Goal: Task Accomplishment & Management: Complete application form

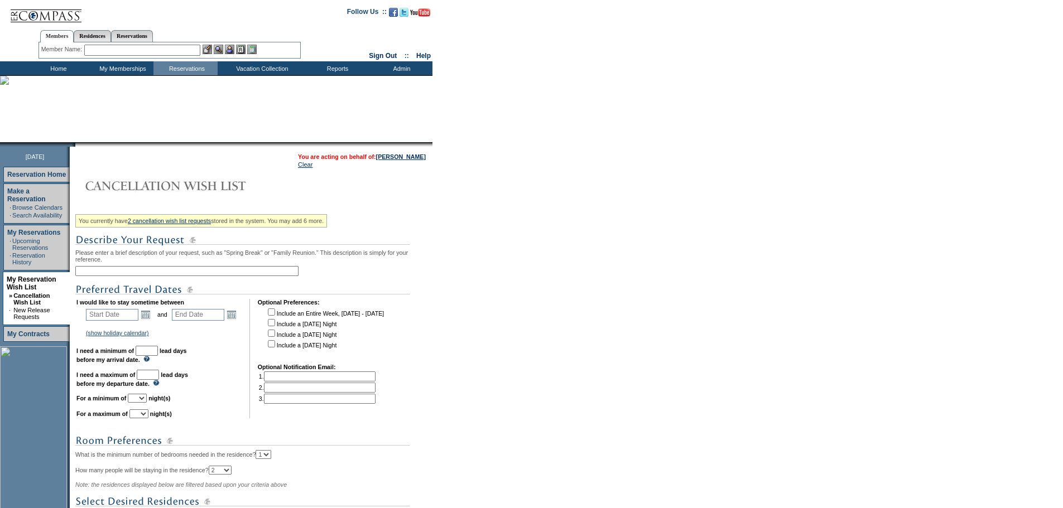
click at [156, 276] on input "text" at bounding box center [186, 271] width 223 height 10
type input "Proactive - Mountain | November"
click at [248, 291] on img at bounding box center [242, 290] width 335 height 14
click at [151, 319] on link "Open the calendar popup." at bounding box center [145, 315] width 12 height 12
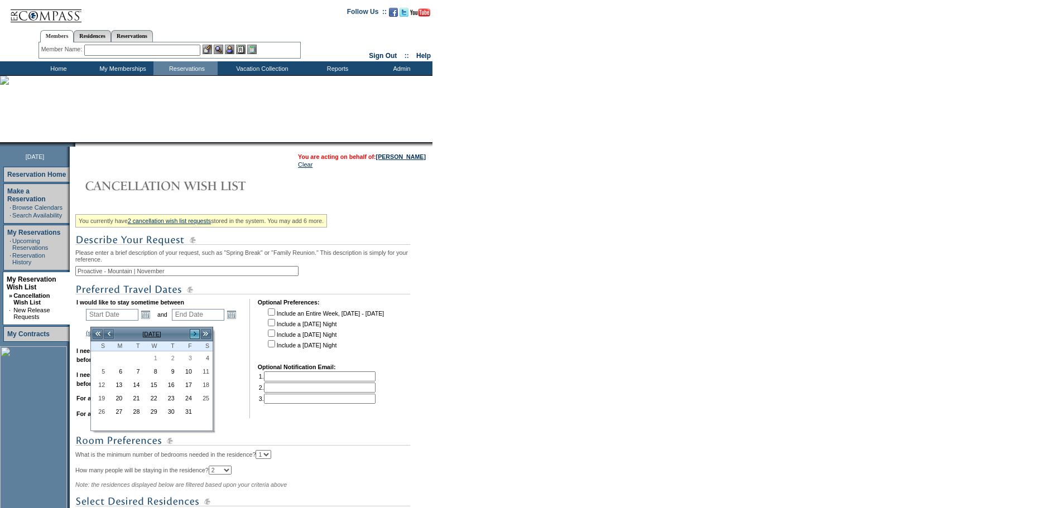
click at [192, 331] on link ">" at bounding box center [194, 334] width 11 height 11
click at [207, 359] on link "1" at bounding box center [204, 358] width 16 height 12
type input "[DATE]"
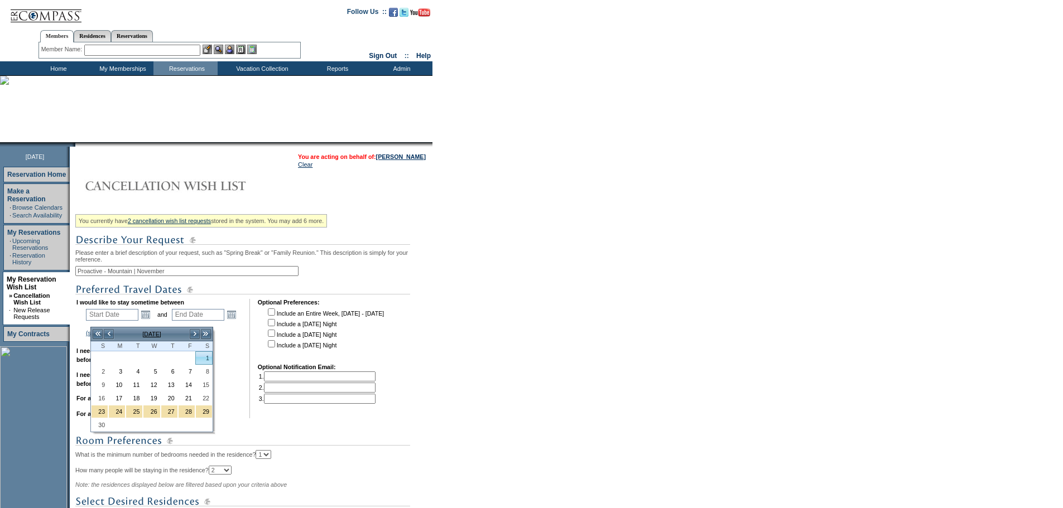
type input "[DATE]"
type input "33"
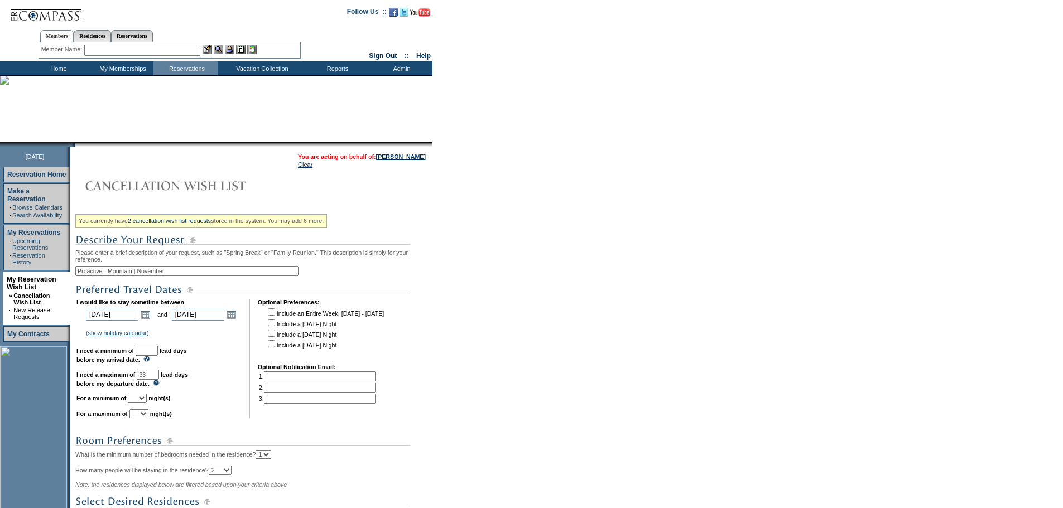
click at [238, 350] on td "I would like to stay sometime between [DATE] [DATE] Open the calendar popup. <<…" at bounding box center [158, 358] width 165 height 119
click at [238, 319] on link "Open the calendar popup." at bounding box center [231, 315] width 12 height 12
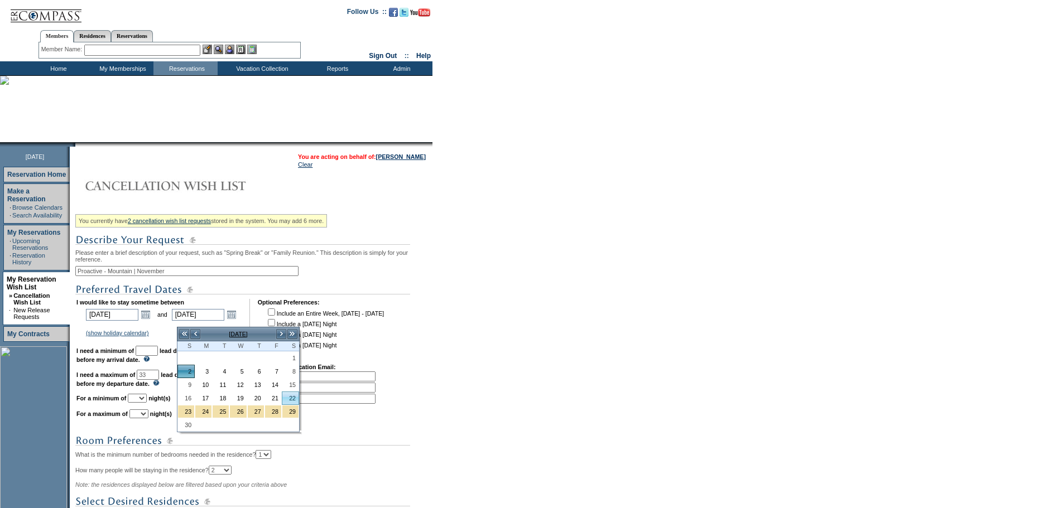
click at [294, 396] on link "22" at bounding box center [290, 398] width 16 height 12
type input "[DATE]"
type input "53"
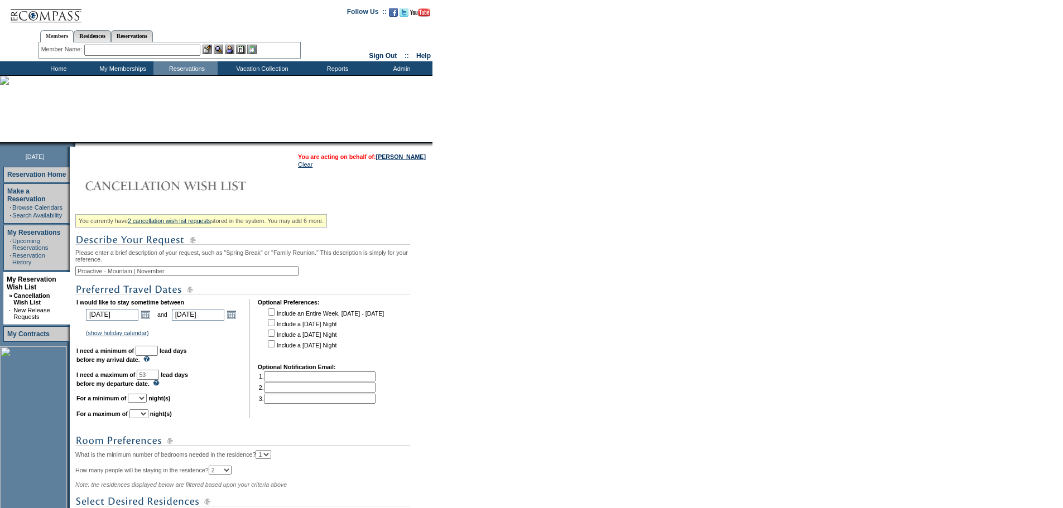
click at [229, 363] on td "I would like to stay sometime between [DATE] [DATE] Open the calendar popup. <<…" at bounding box center [158, 358] width 165 height 119
click at [158, 356] on input "text" at bounding box center [147, 351] width 22 height 10
type input "30"
click at [221, 391] on td "I would like to stay sometime between [DATE] [DATE] Open the calendar popup. <<…" at bounding box center [158, 358] width 165 height 119
click at [147, 403] on select "1 2 3 4 5 6 7 8 9 10 11 12 13 14" at bounding box center [137, 398] width 19 height 9
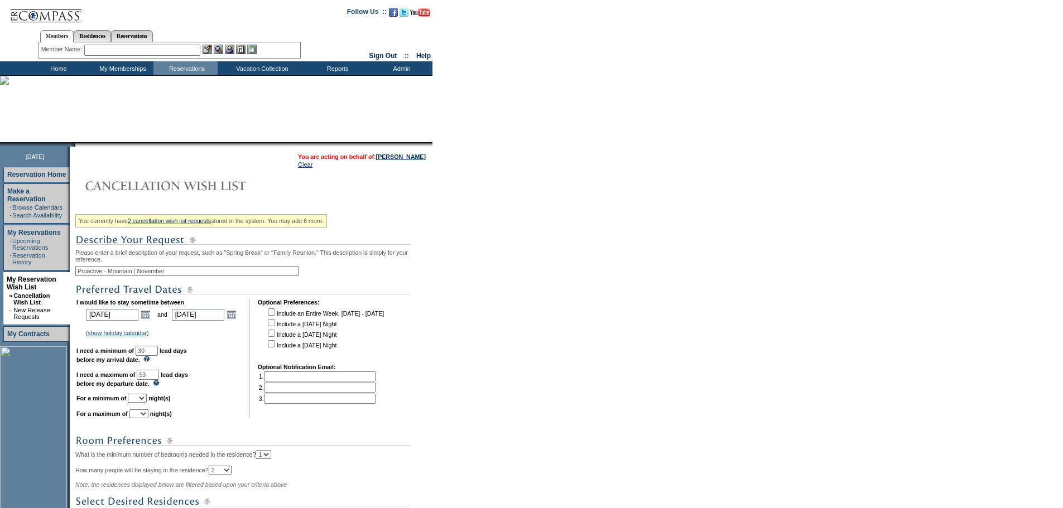
click at [225, 408] on td "I would like to stay sometime between [DATE] [DATE] Open the calendar popup. <<…" at bounding box center [158, 358] width 165 height 119
click at [147, 403] on select "1 2 3 4 5 6 7 8 9 10 11 12 13 14" at bounding box center [137, 398] width 19 height 9
select select "4"
click at [142, 403] on select "1 2 3 4 5 6 7 8 9 10 11 12 13 14" at bounding box center [137, 398] width 19 height 9
click at [148, 418] on select "1 2 3 4 5 6 7 8 9 10 11 12 13 14" at bounding box center [138, 413] width 19 height 9
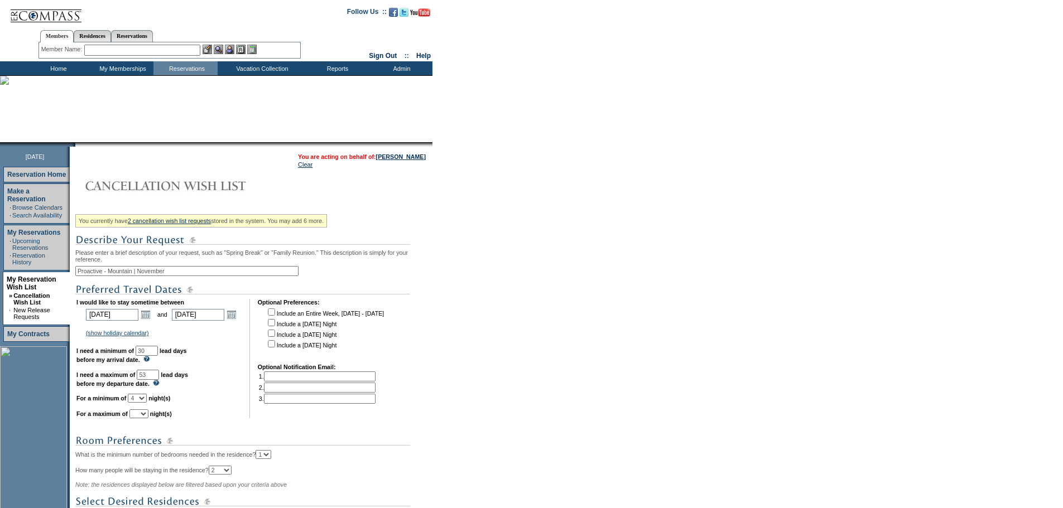
select select "7"
click at [143, 418] on select "1 2 3 4 5 6 7 8 9 10 11 12 13 14" at bounding box center [138, 413] width 19 height 9
click at [227, 374] on td "I would like to stay sometime between [DATE] [DATE] Open the calendar popup. <<…" at bounding box center [158, 358] width 165 height 119
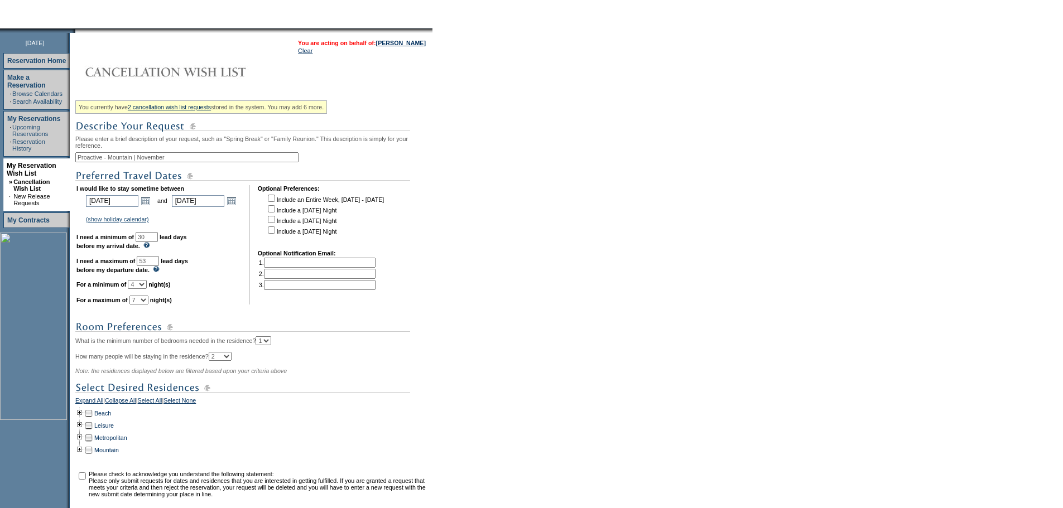
scroll to position [241, 0]
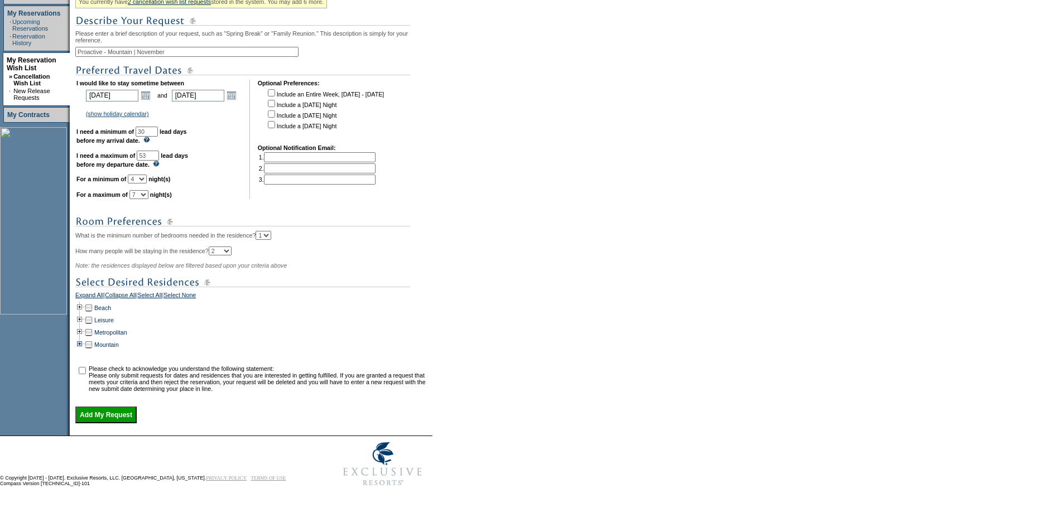
click at [84, 339] on td at bounding box center [79, 345] width 9 height 12
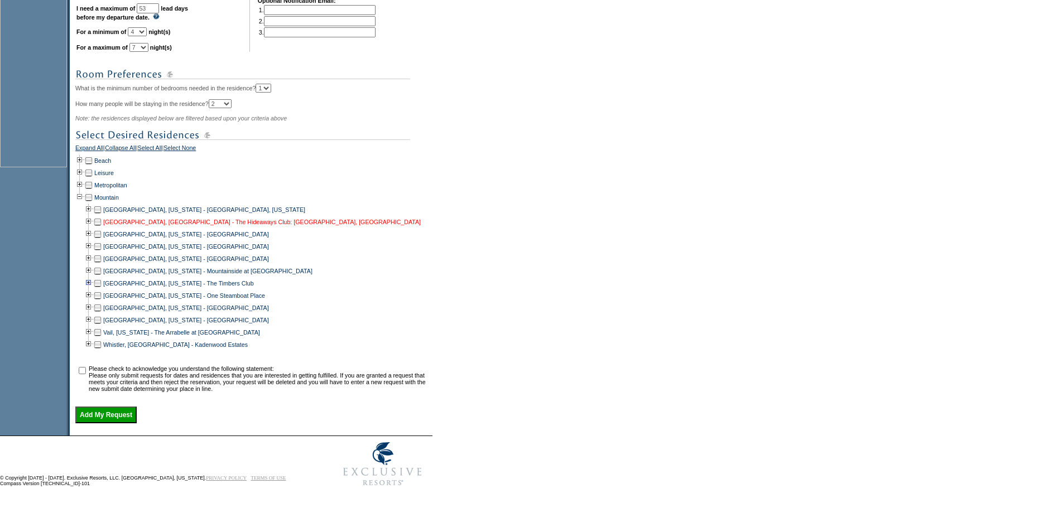
scroll to position [388, 0]
click at [100, 205] on td at bounding box center [97, 210] width 9 height 12
click at [102, 228] on td at bounding box center [97, 234] width 9 height 12
click at [99, 242] on td at bounding box center [97, 246] width 9 height 12
click at [102, 265] on td at bounding box center [97, 271] width 9 height 12
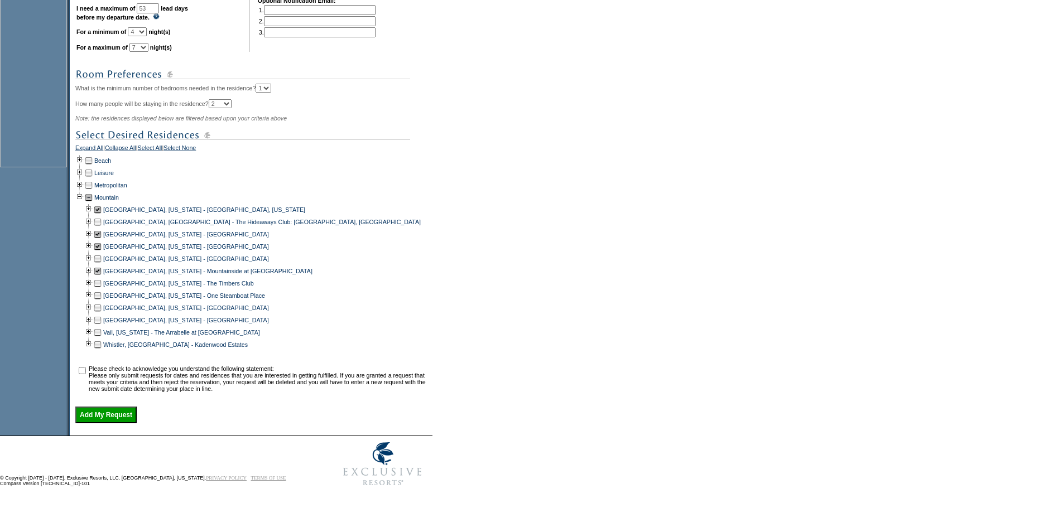
click at [102, 277] on td at bounding box center [97, 283] width 9 height 12
click at [102, 290] on td at bounding box center [97, 296] width 9 height 12
click at [99, 303] on td at bounding box center [97, 308] width 9 height 12
click at [102, 316] on td at bounding box center [97, 320] width 9 height 12
click at [102, 326] on td at bounding box center [97, 332] width 9 height 12
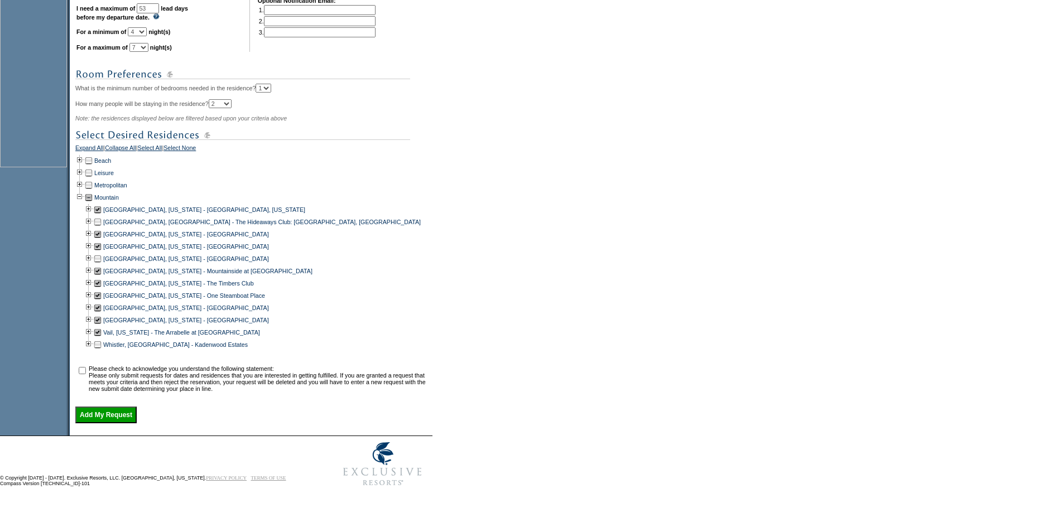
click at [86, 367] on input "checkbox" at bounding box center [82, 370] width 7 height 7
checkbox input "true"
click at [107, 411] on input "Add My Request" at bounding box center [105, 415] width 61 height 17
